Goal: Information Seeking & Learning: Learn about a topic

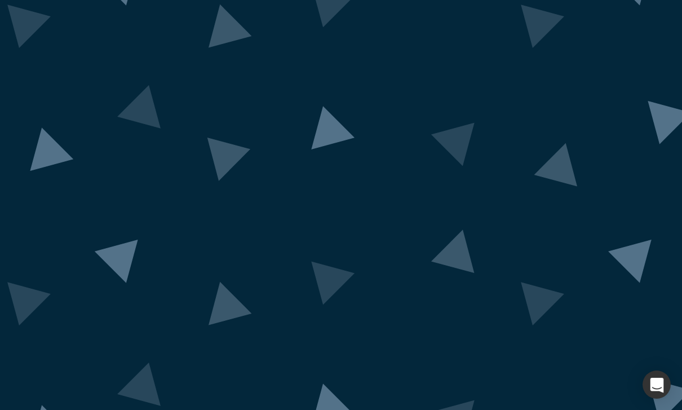
scroll to position [37, 0]
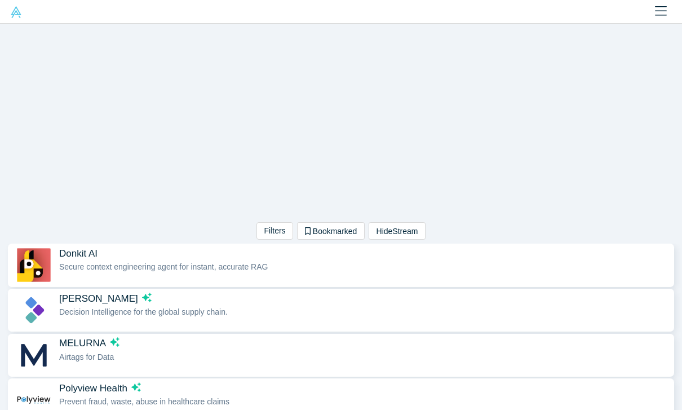
scroll to position [1, 0]
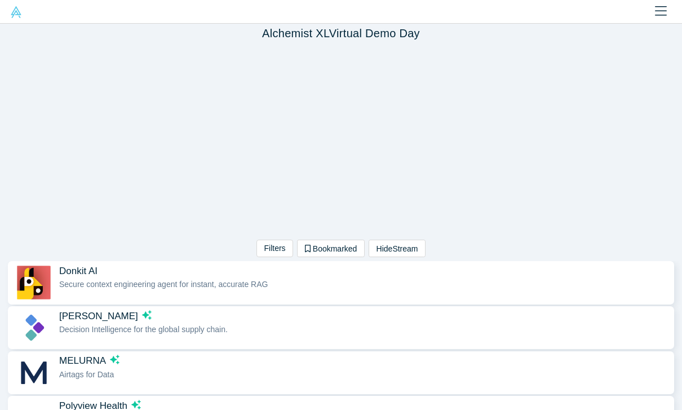
click at [404, 253] on button "Hide Stream" at bounding box center [397, 248] width 57 height 17
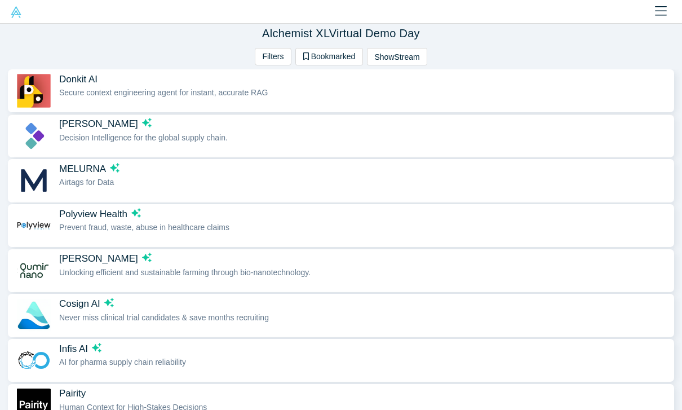
click at [173, 127] on span "[PERSON_NAME]" at bounding box center [363, 124] width 609 height 12
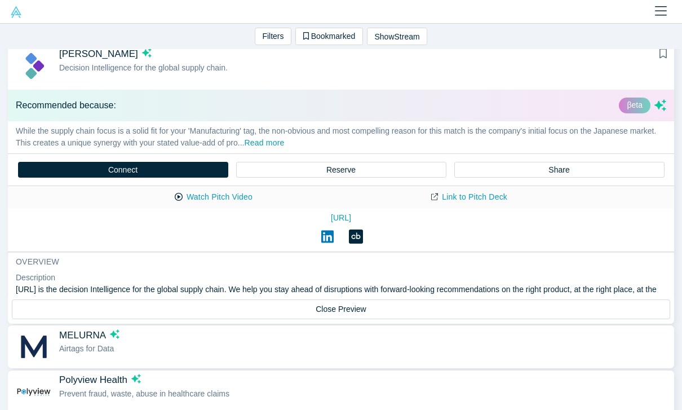
scroll to position [91, 0]
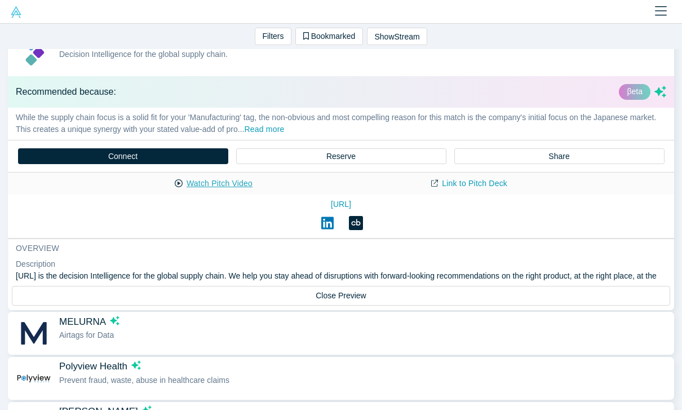
click at [243, 185] on button "Watch Pitch Video" at bounding box center [213, 184] width 101 height 20
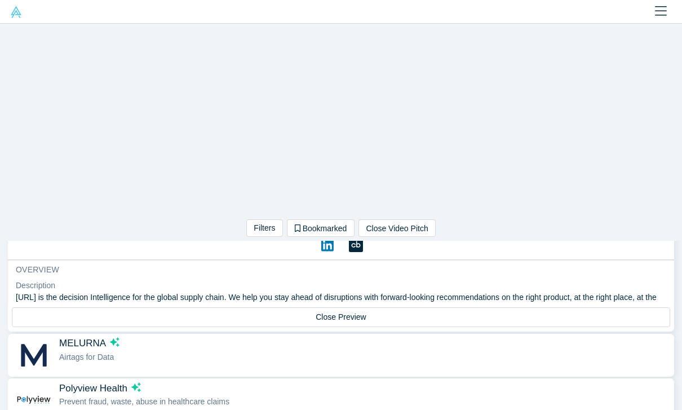
scroll to position [0, 0]
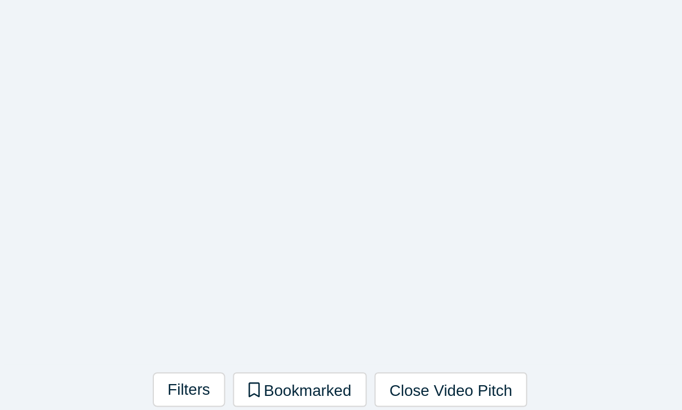
click at [171, 241] on div "Filters AI Artificial Intelligence B2B SaaS AI (Artificial Intelligence) Data A…" at bounding box center [341, 251] width 341 height 21
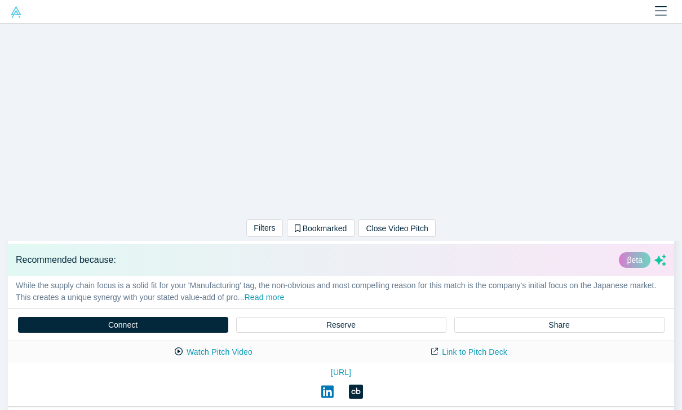
click at [404, 356] on div "Watch Pitch Video Link to Pitch Deck" at bounding box center [341, 352] width 666 height 22
click at [432, 355] on icon at bounding box center [434, 351] width 7 height 8
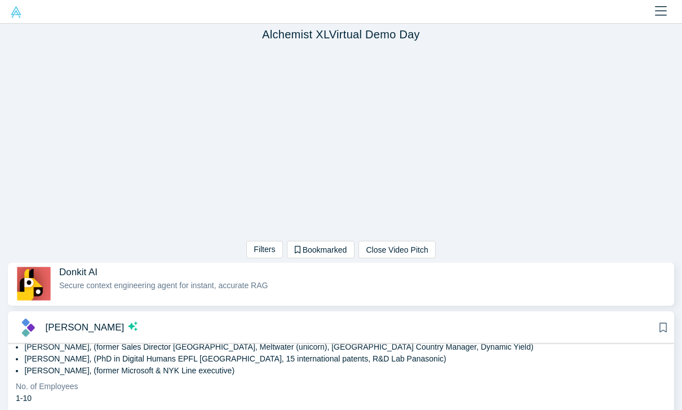
click at [155, 282] on span "Secure context engineering agent for instant, accurate RAG" at bounding box center [163, 285] width 209 height 9
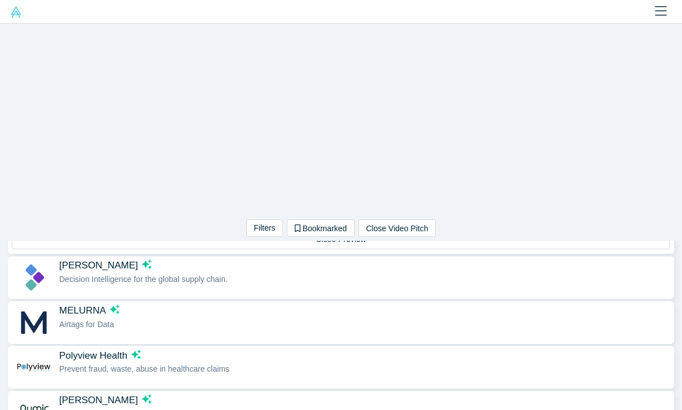
scroll to position [294, 0]
click at [180, 330] on div "MELURNA Airtags for Data" at bounding box center [363, 322] width 609 height 36
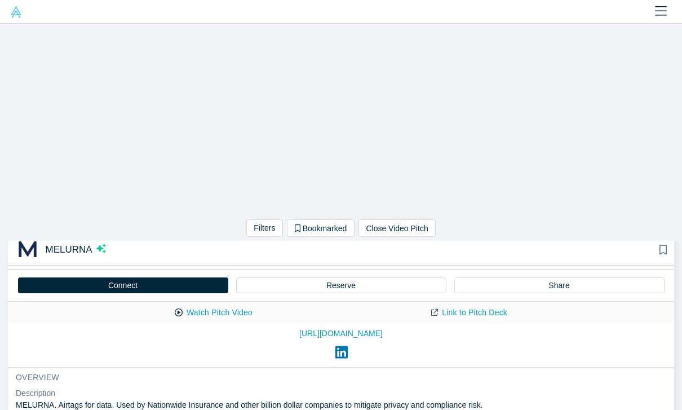
scroll to position [14, 0]
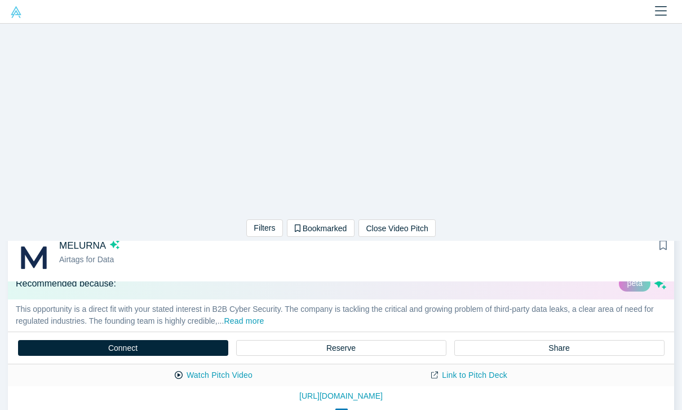
click at [242, 322] on button "Read more" at bounding box center [244, 321] width 40 height 13
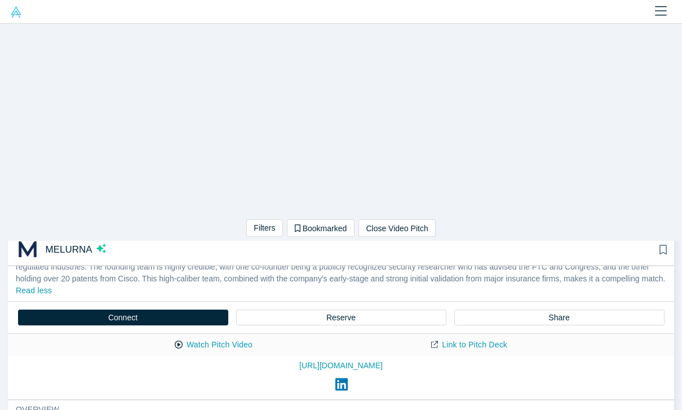
scroll to position [52, 0]
click at [220, 346] on button "Watch Pitch Video" at bounding box center [213, 345] width 101 height 20
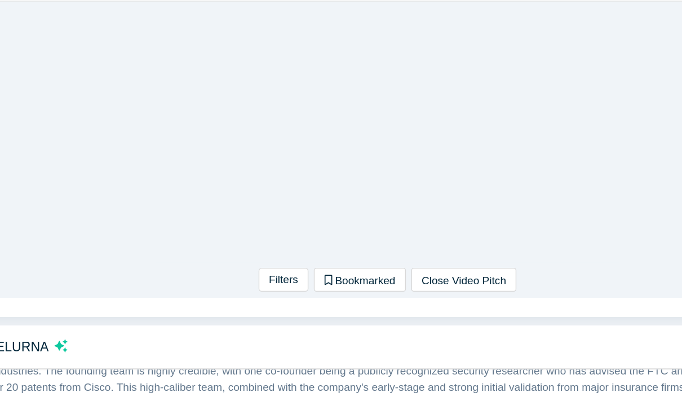
scroll to position [72, 0]
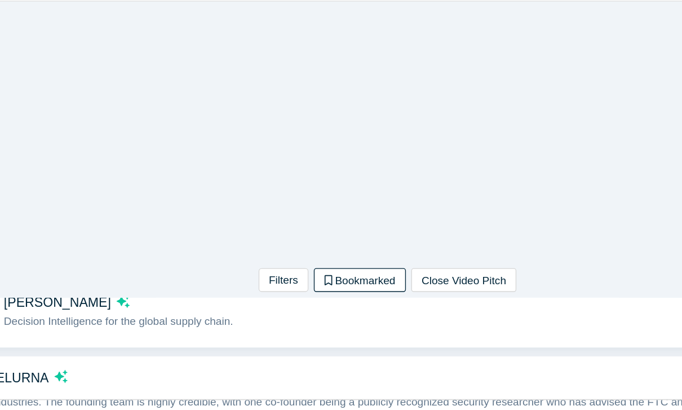
click at [287, 219] on button "Bookmarked" at bounding box center [321, 227] width 68 height 17
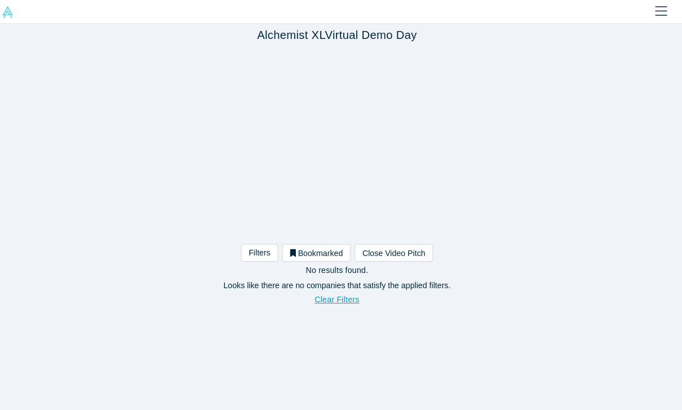
click at [404, 249] on button "Close Video Pitch" at bounding box center [397, 249] width 77 height 17
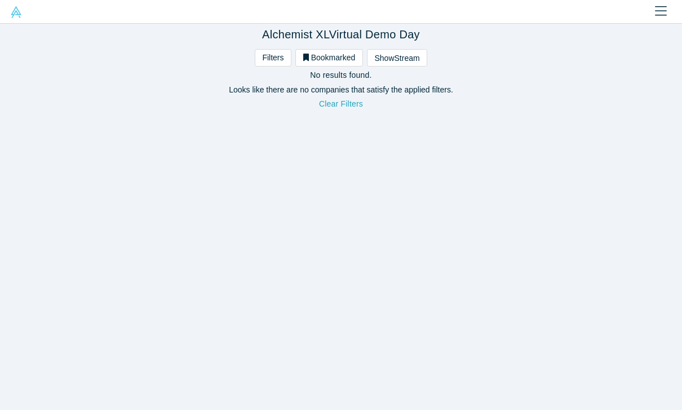
click at [348, 101] on button "Clear Filters" at bounding box center [341, 104] width 68 height 20
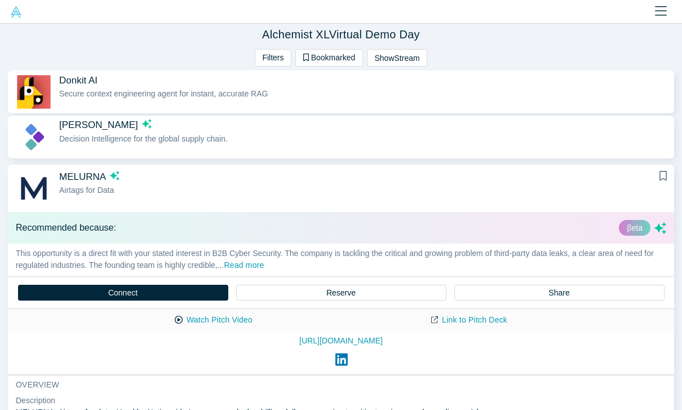
click at [663, 174] on icon "Bookmark" at bounding box center [664, 176] width 8 height 10
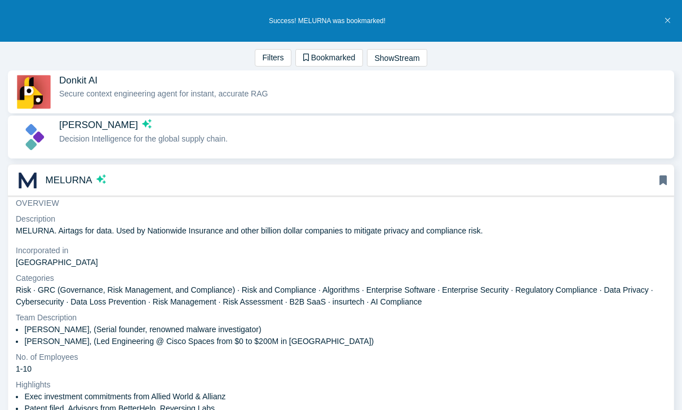
scroll to position [168, 0]
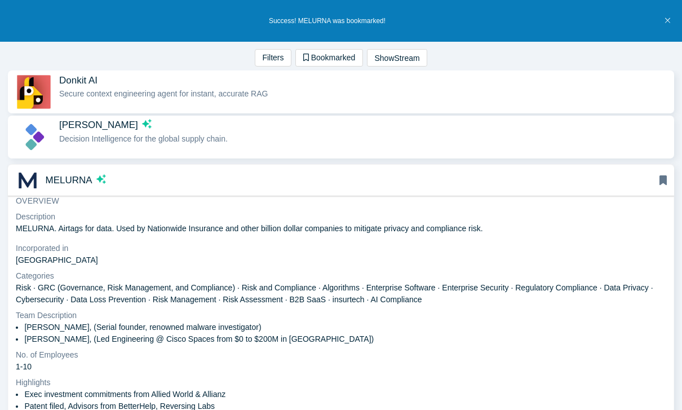
click at [489, 170] on button "MELURNA Airtags for Data" at bounding box center [341, 181] width 666 height 32
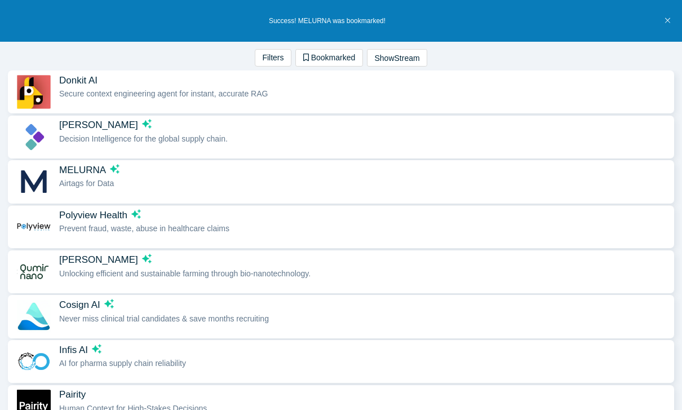
scroll to position [60, 0]
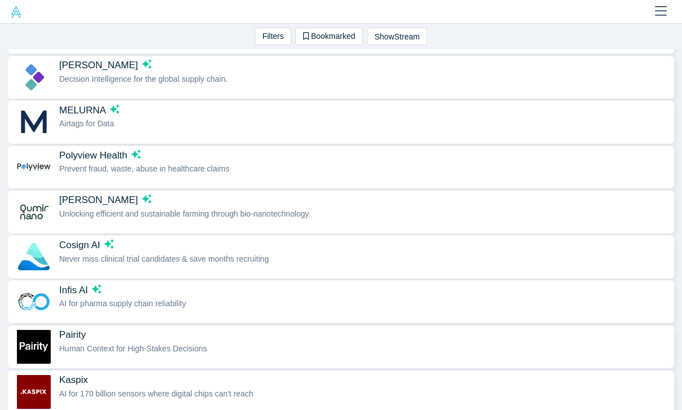
click at [140, 166] on span "Prevent fraud, waste, abuse in healthcare claims" at bounding box center [144, 168] width 170 height 9
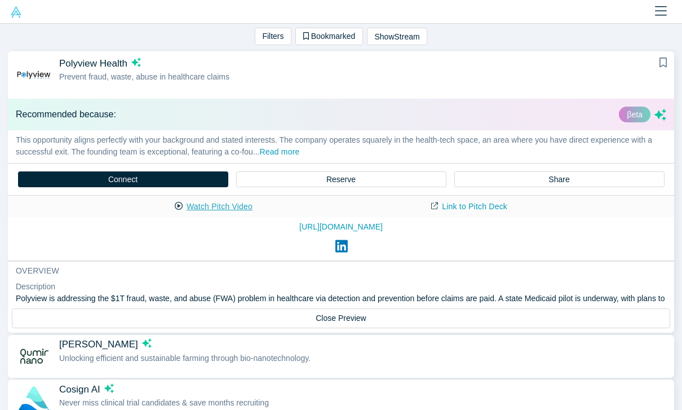
scroll to position [181, 0]
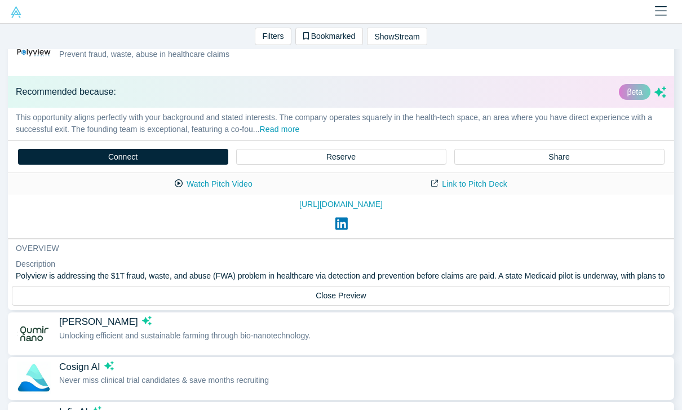
click at [291, 128] on button "Read more" at bounding box center [279, 129] width 40 height 13
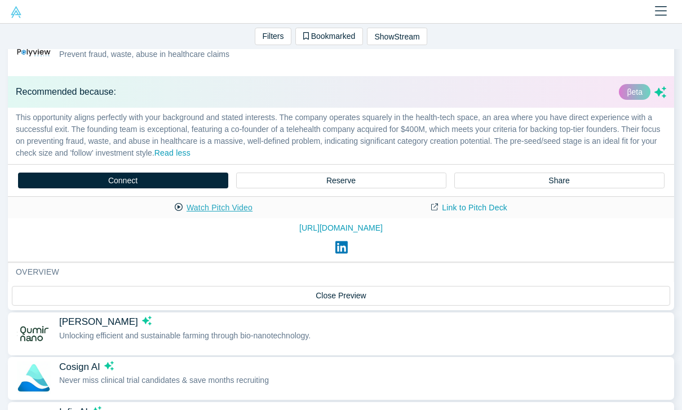
click at [228, 211] on button "Watch Pitch Video" at bounding box center [213, 208] width 101 height 20
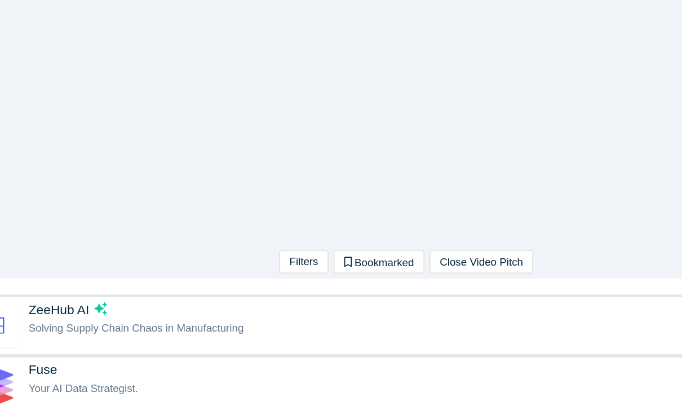
scroll to position [707, 0]
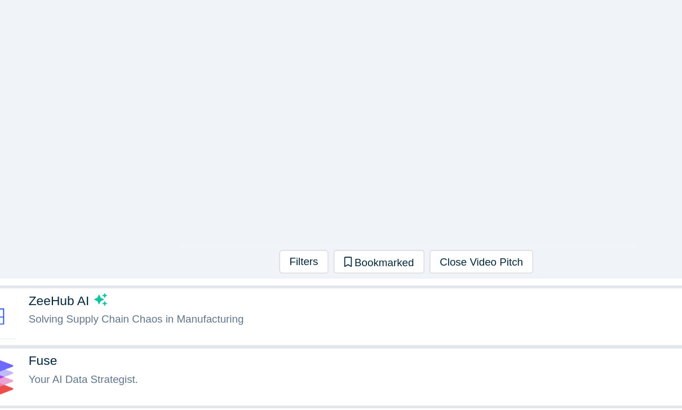
click at [320, 265] on div "Solving Supply Chain Chaos in Manufacturing" at bounding box center [363, 271] width 609 height 12
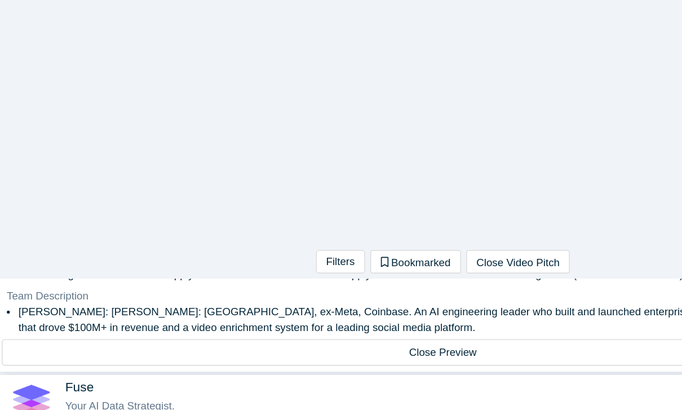
scroll to position [180, 0]
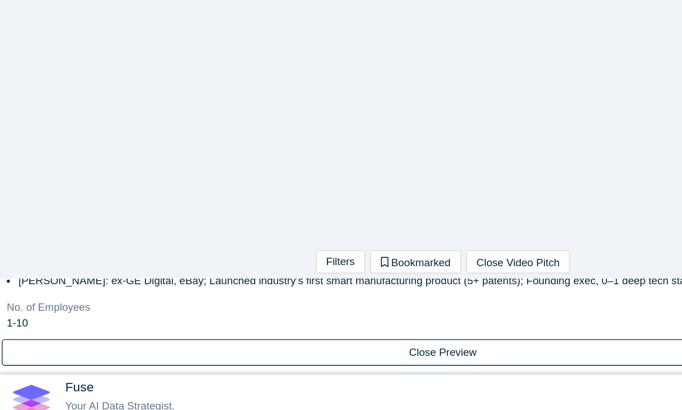
click at [334, 286] on button "Close Preview" at bounding box center [341, 296] width 658 height 20
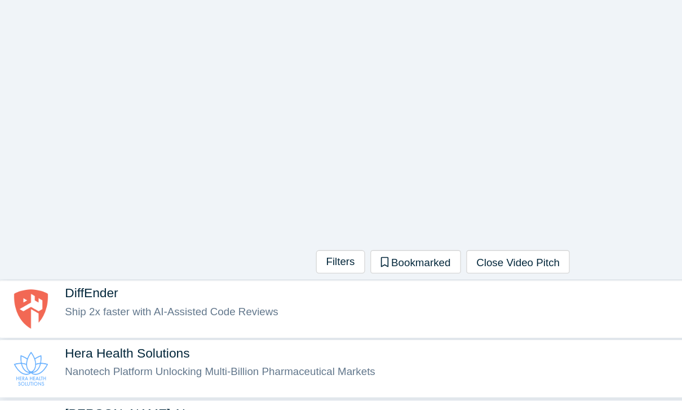
scroll to position [560, 0]
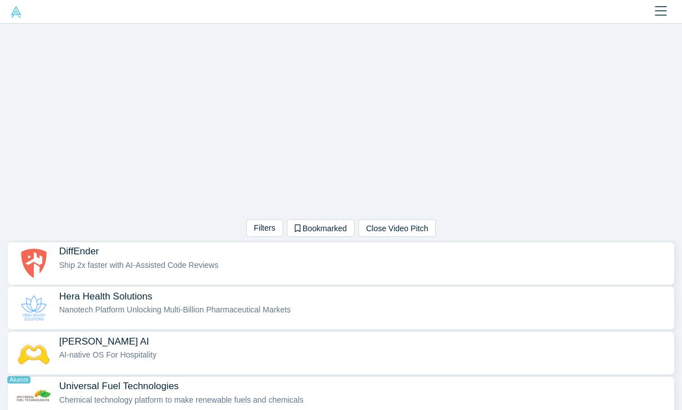
click at [309, 264] on div "Ship 2x faster with AI-Assisted Code Reviews" at bounding box center [363, 265] width 609 height 12
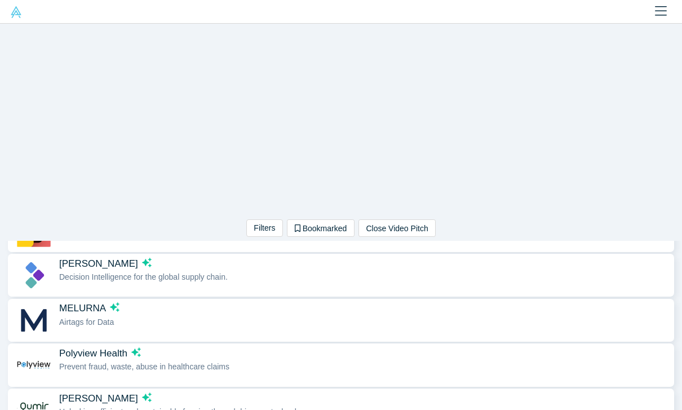
scroll to position [32, 0]
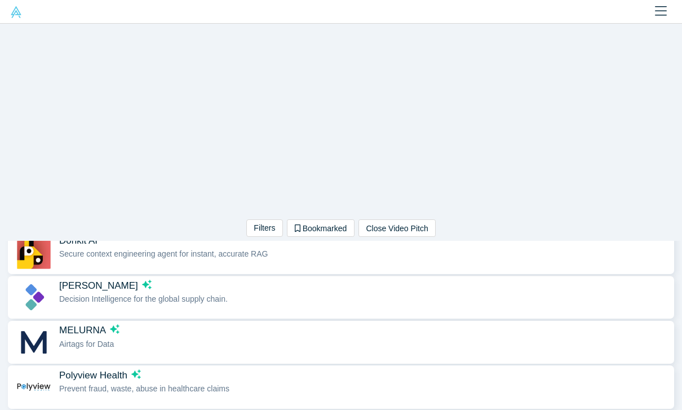
click at [258, 294] on div "Decision Intelligence for the global supply chain." at bounding box center [363, 299] width 609 height 12
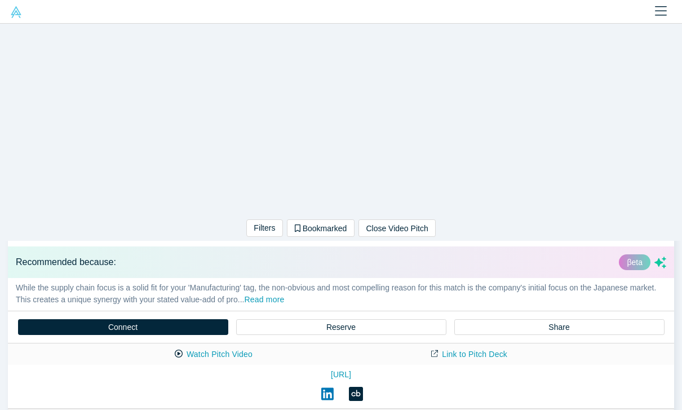
scroll to position [113, 0]
click at [284, 302] on button "Read more" at bounding box center [264, 300] width 40 height 13
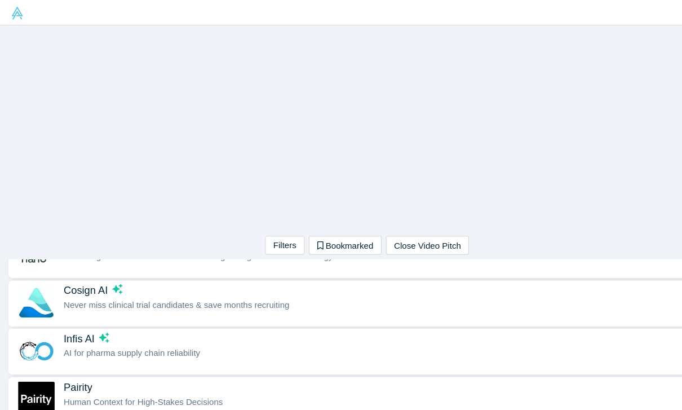
scroll to position [321, 0]
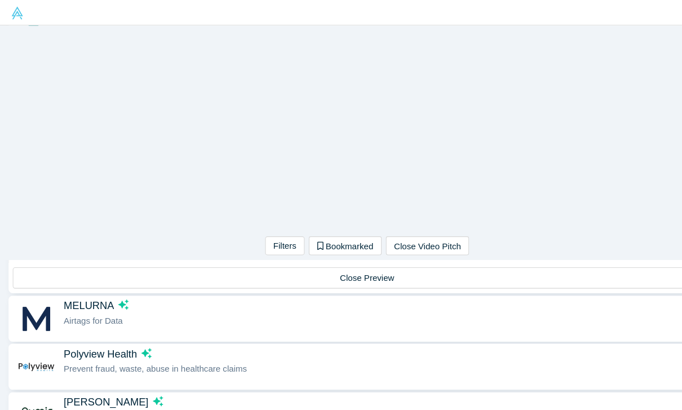
click at [110, 294] on span "Airtags for Data" at bounding box center [86, 297] width 55 height 9
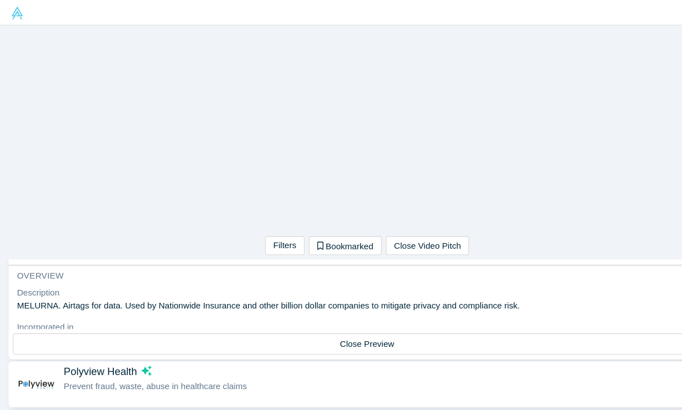
scroll to position [304, 0]
click at [214, 319] on button "Close Preview" at bounding box center [341, 319] width 658 height 20
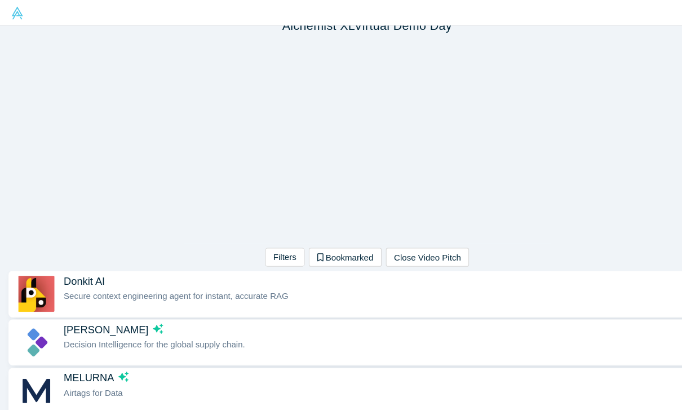
scroll to position [87, 0]
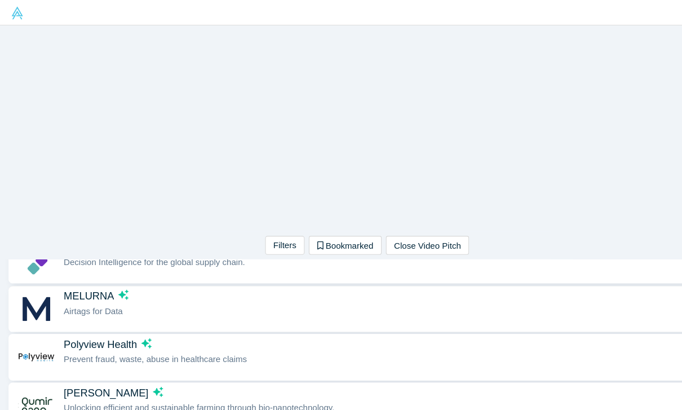
click at [186, 283] on div "Airtags for Data" at bounding box center [363, 289] width 609 height 12
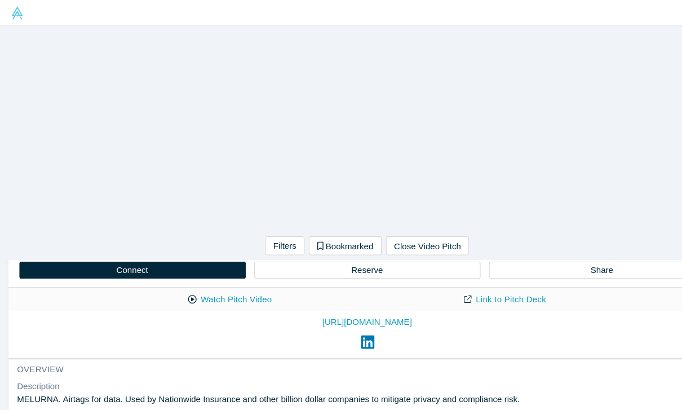
scroll to position [150, 0]
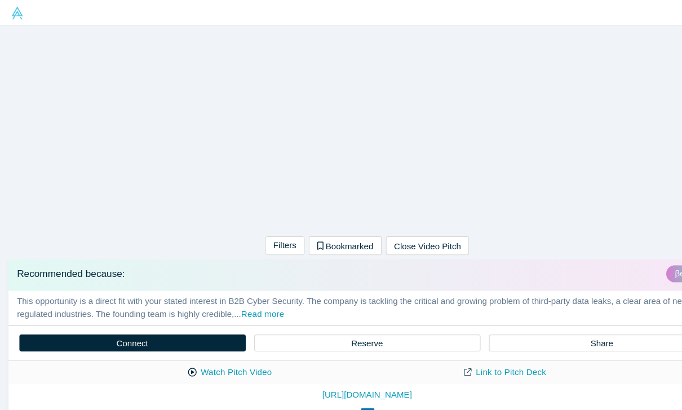
click at [233, 290] on button "Read more" at bounding box center [244, 292] width 40 height 13
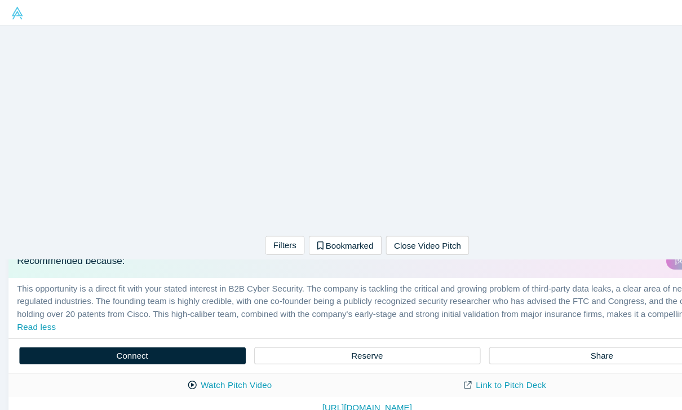
scroll to position [162, 0]
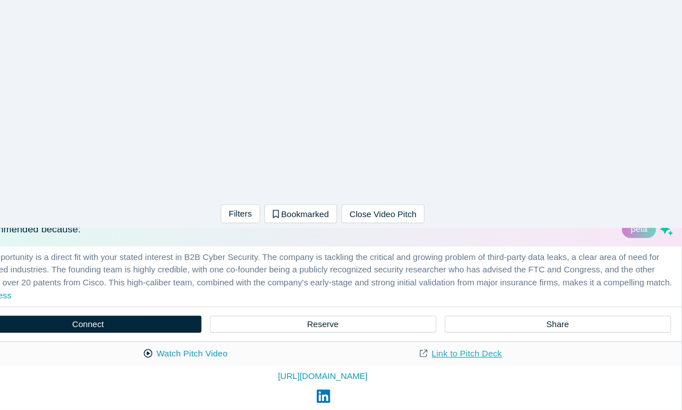
click at [419, 348] on link "Link to Pitch Deck" at bounding box center [469, 358] width 100 height 20
